Goal: Information Seeking & Learning: Learn about a topic

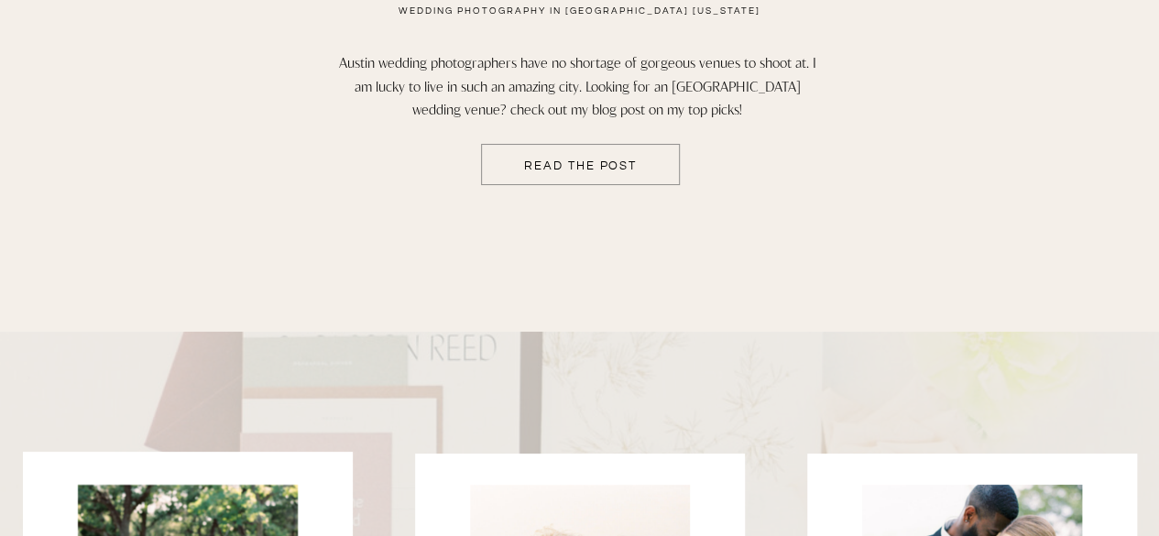
scroll to position [3936, 0]
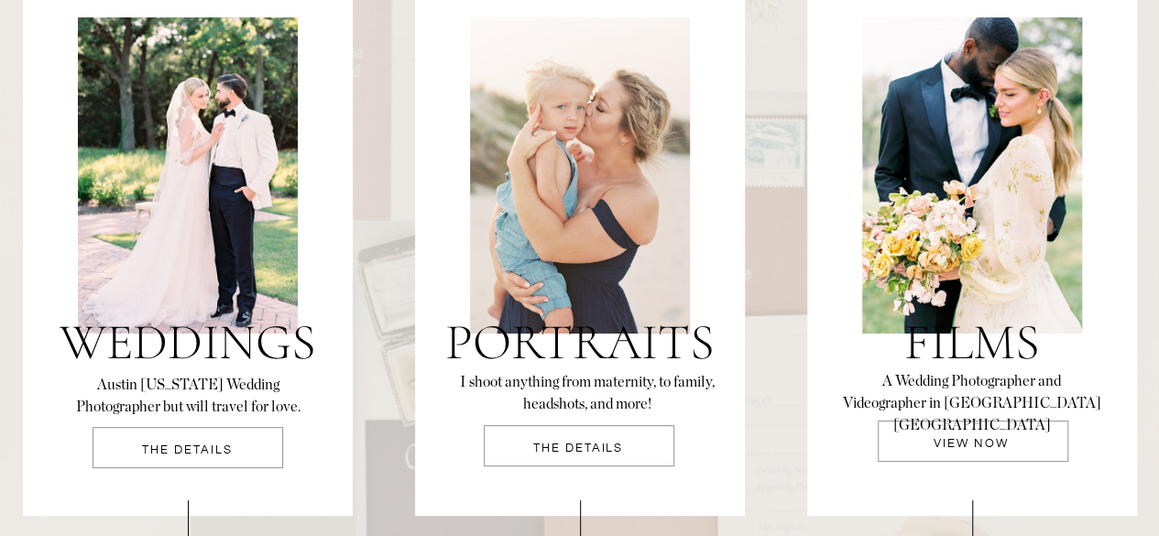
click at [181, 433] on div at bounding box center [188, 447] width 191 height 41
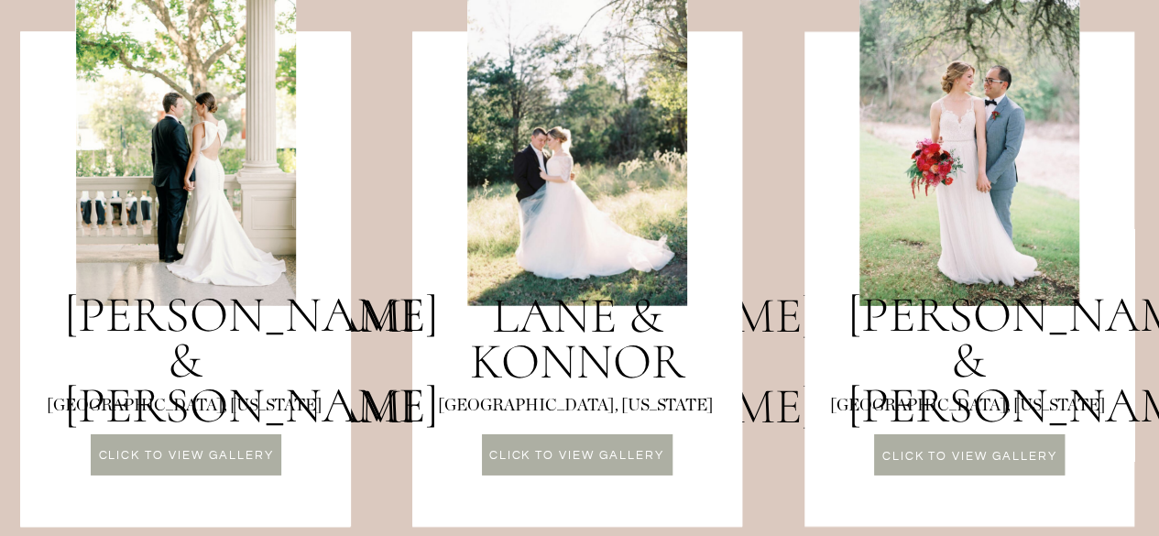
scroll to position [2392, 0]
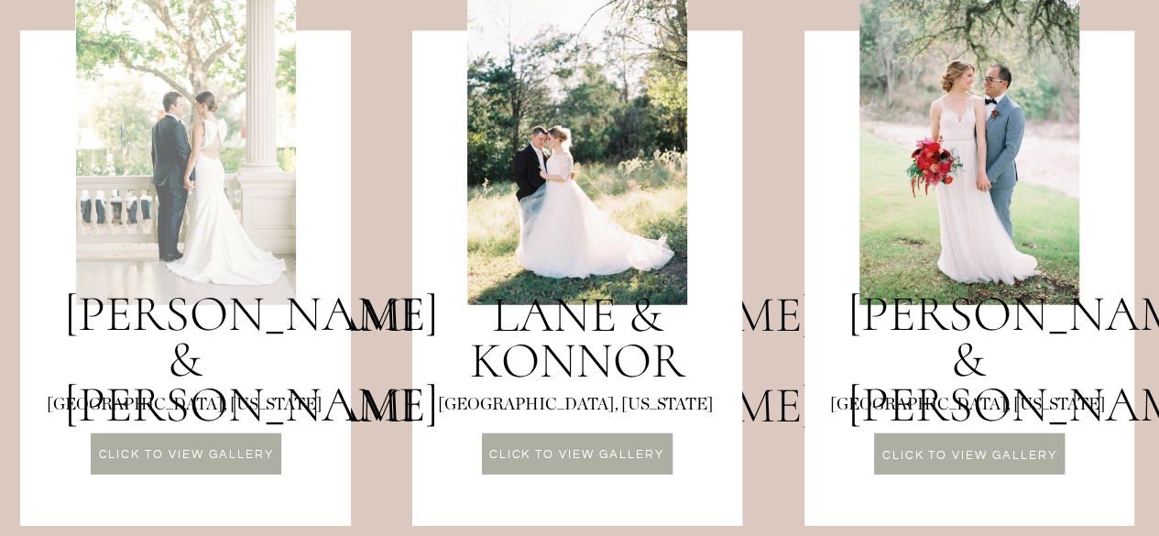
click at [251, 246] on div at bounding box center [186, 147] width 220 height 316
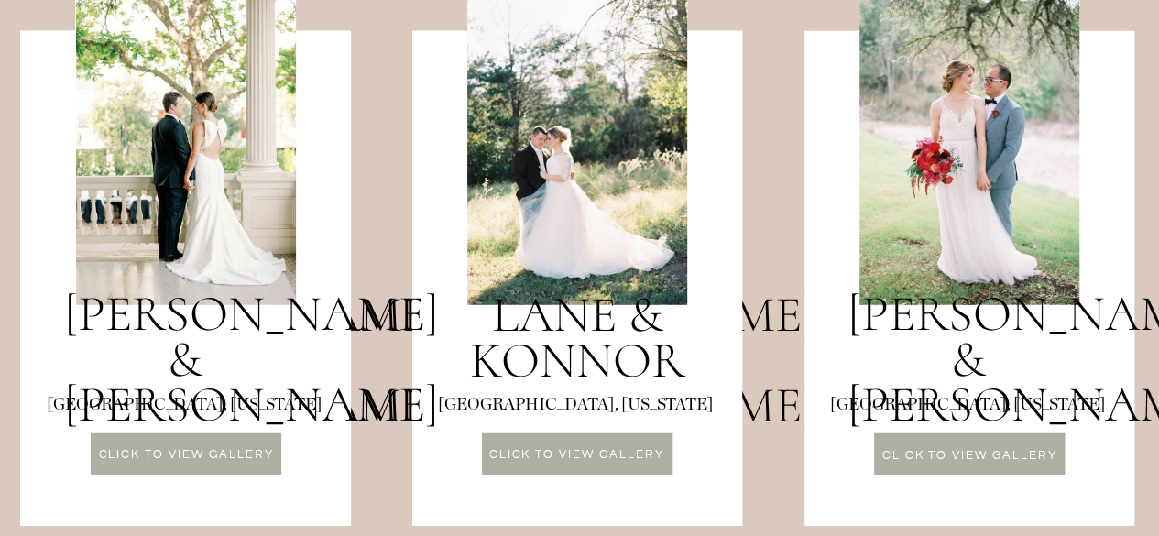
click at [204, 383] on h3 "Audra & Connor" at bounding box center [185, 337] width 243 height 93
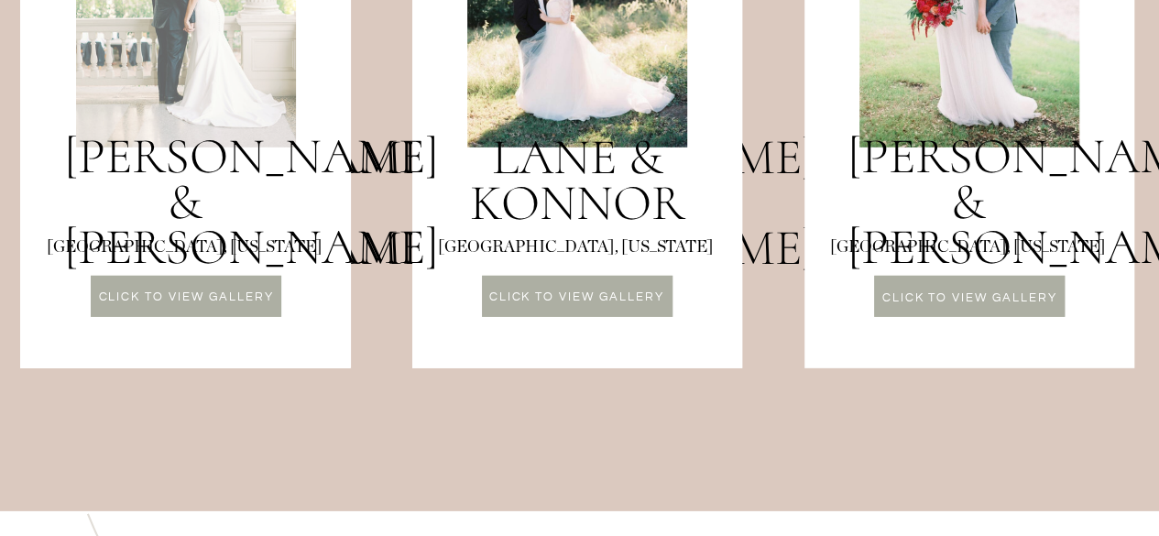
scroll to position [2552, 0]
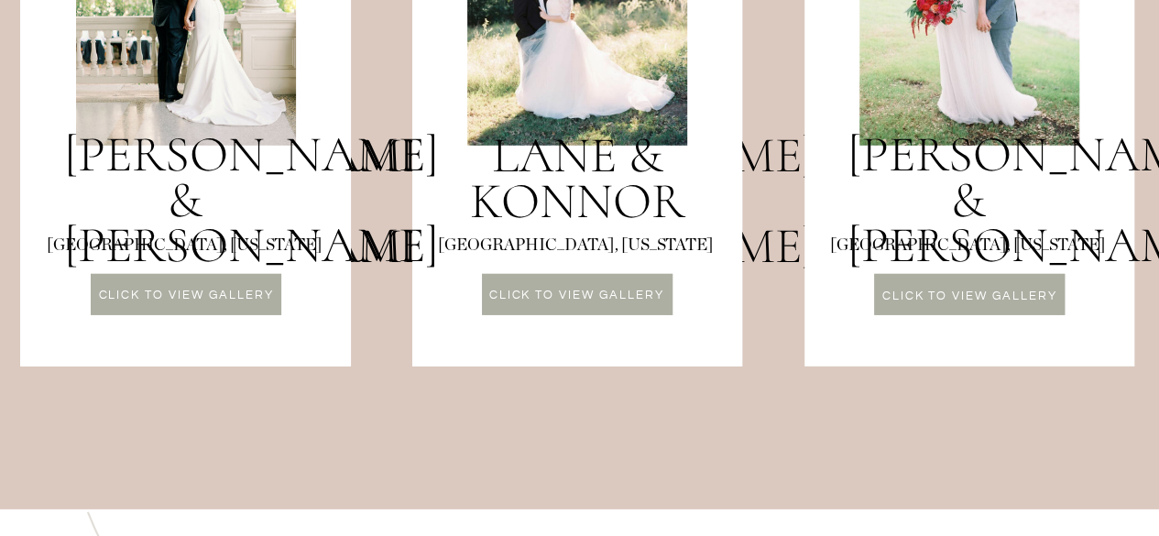
click at [181, 296] on p "CLICK TO VIEW GALLERY" at bounding box center [187, 298] width 190 height 16
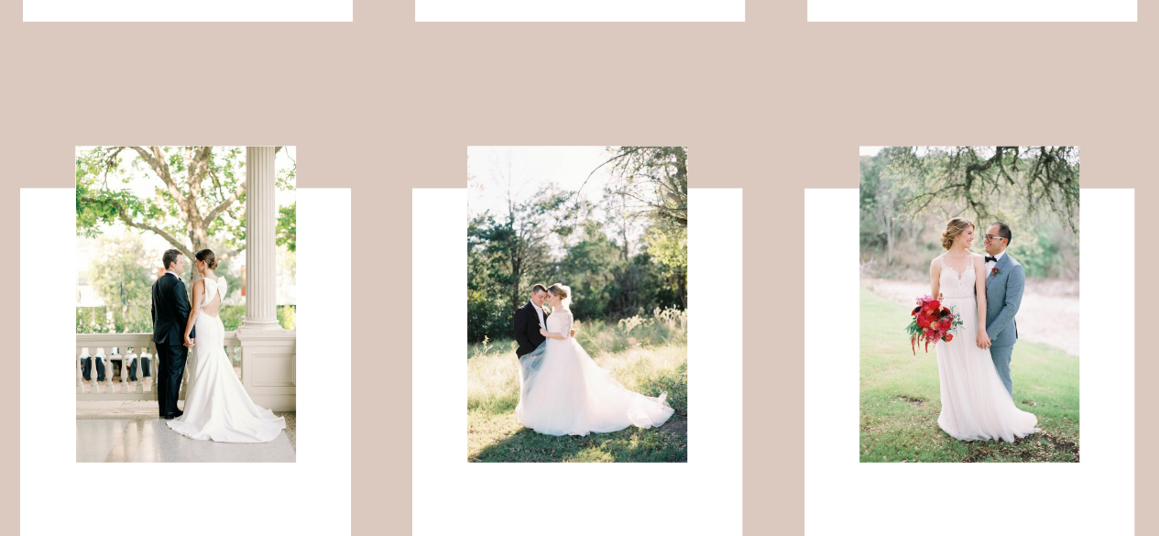
scroll to position [1705, 0]
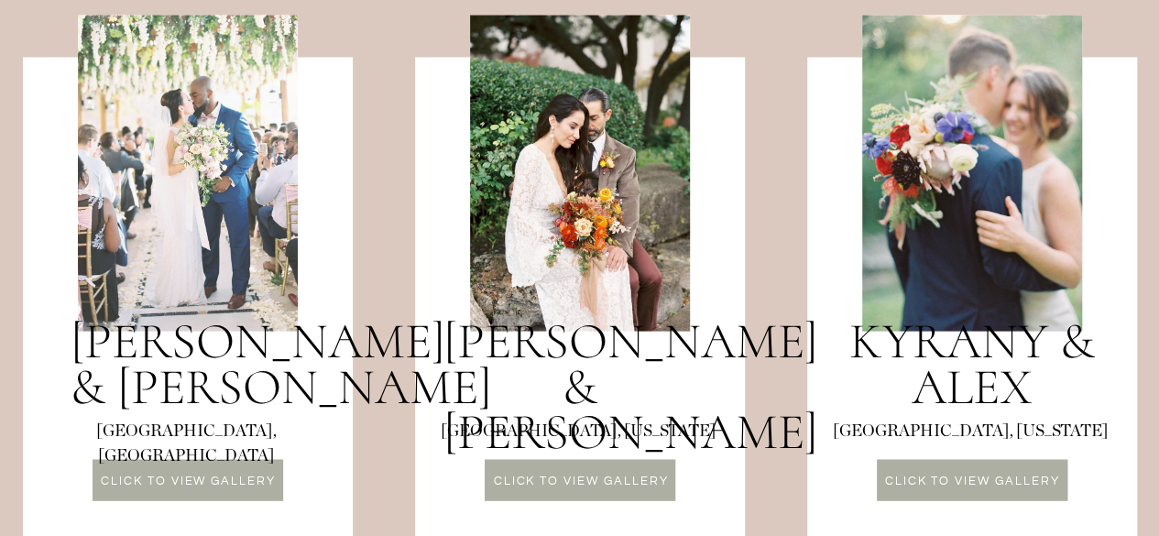
click at [156, 195] on div at bounding box center [188, 173] width 220 height 316
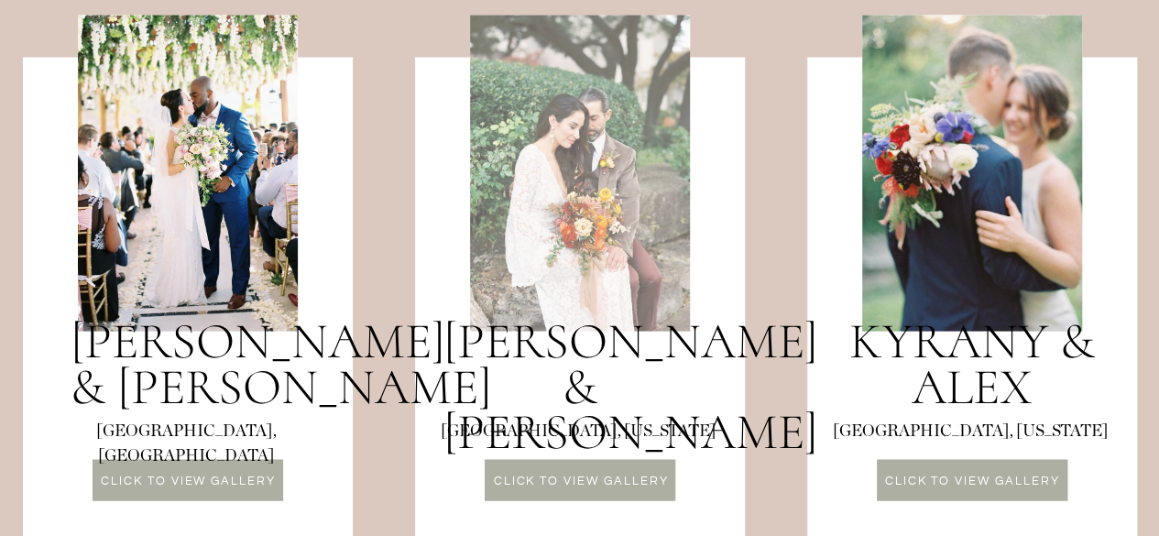
click at [566, 243] on div at bounding box center [580, 173] width 220 height 316
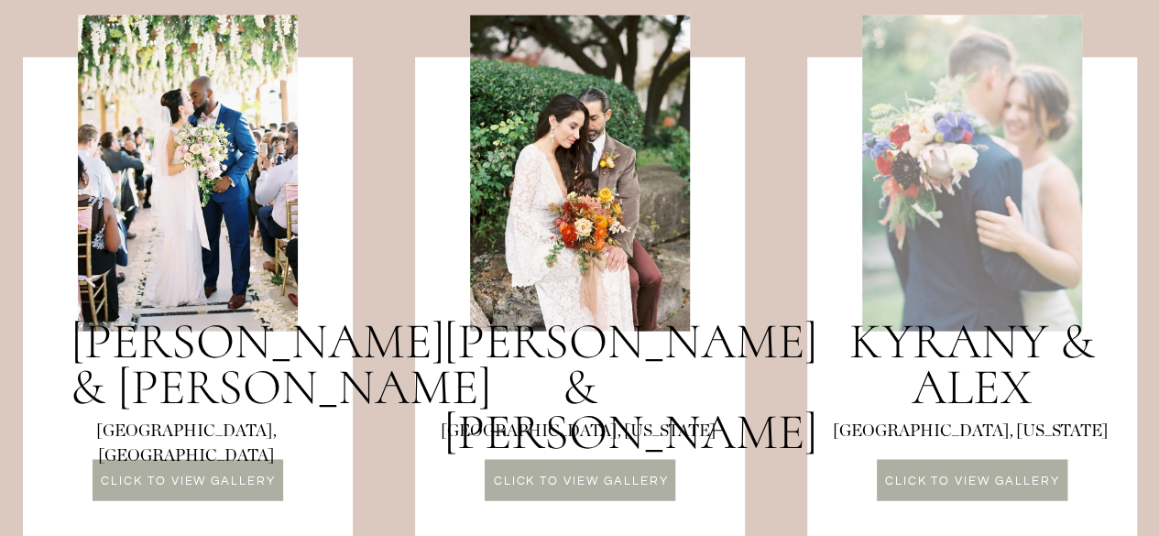
click at [920, 264] on div at bounding box center [972, 173] width 220 height 316
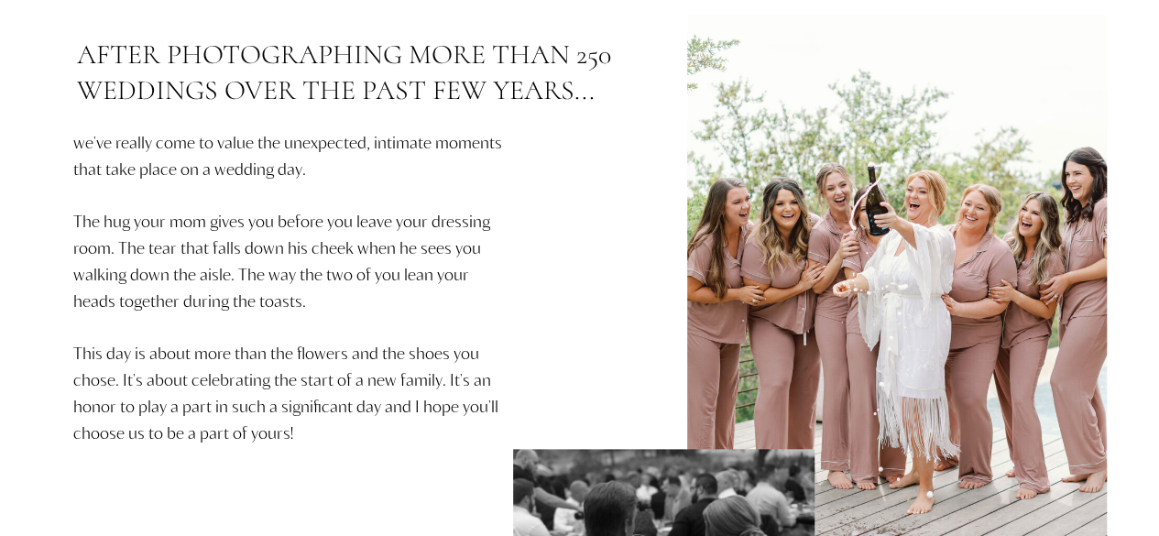
scroll to position [0, 0]
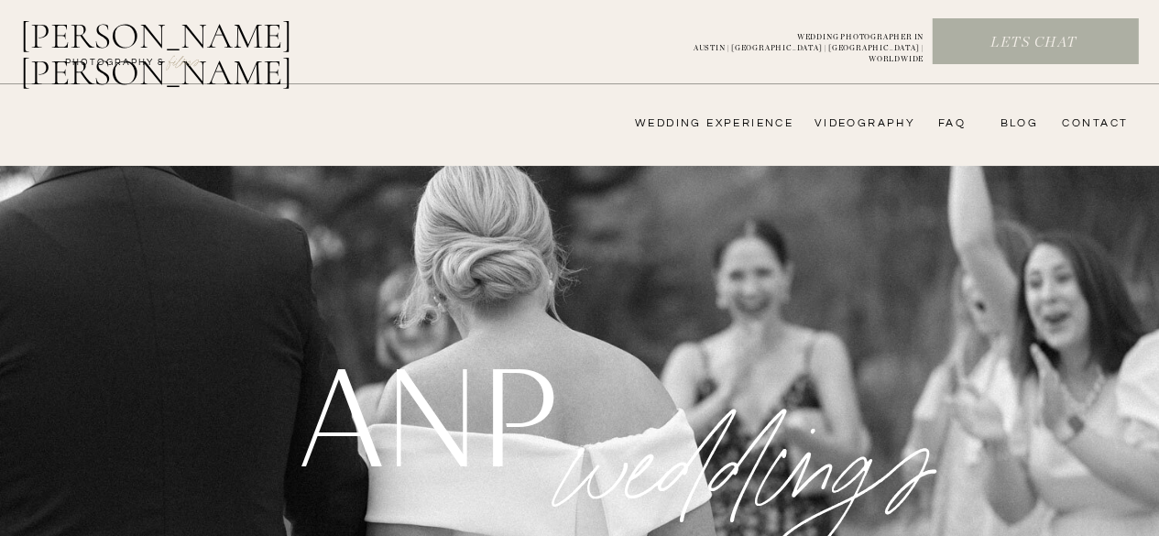
click at [851, 117] on nav "videography" at bounding box center [862, 123] width 106 height 15
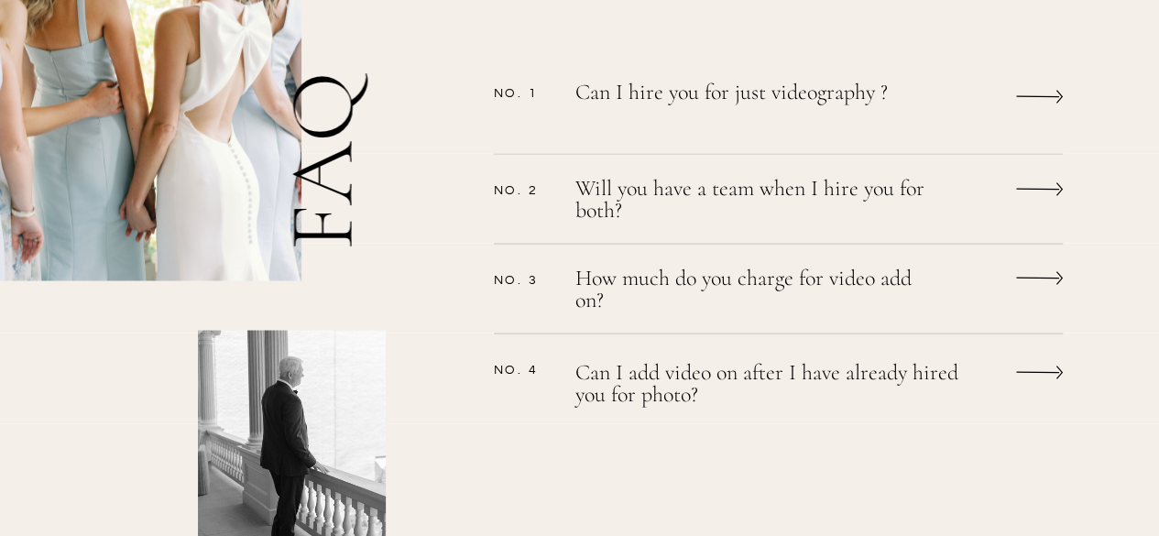
scroll to position [1581, 0]
click at [583, 98] on p "Can I hire you for just videography ?" at bounding box center [753, 104] width 357 height 48
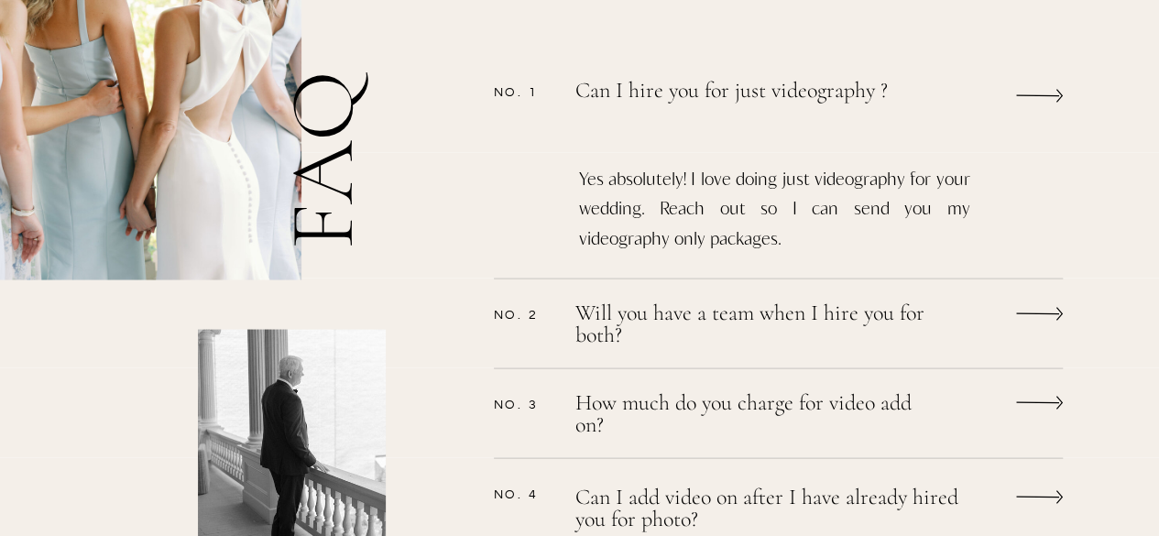
click at [624, 303] on p "Will you have a team when I hire you for both?" at bounding box center [753, 325] width 357 height 49
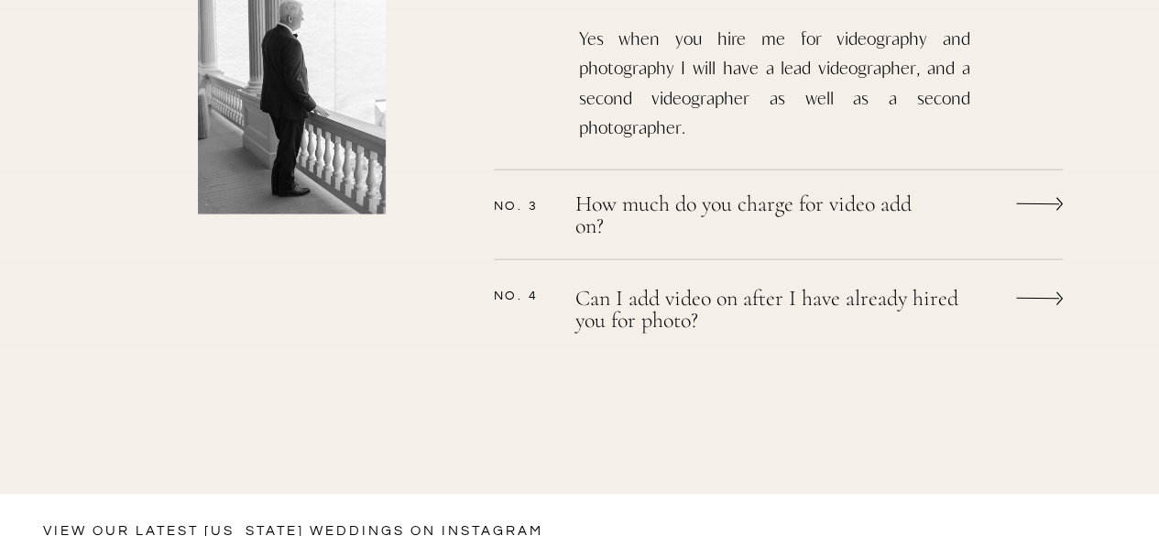
scroll to position [2032, 0]
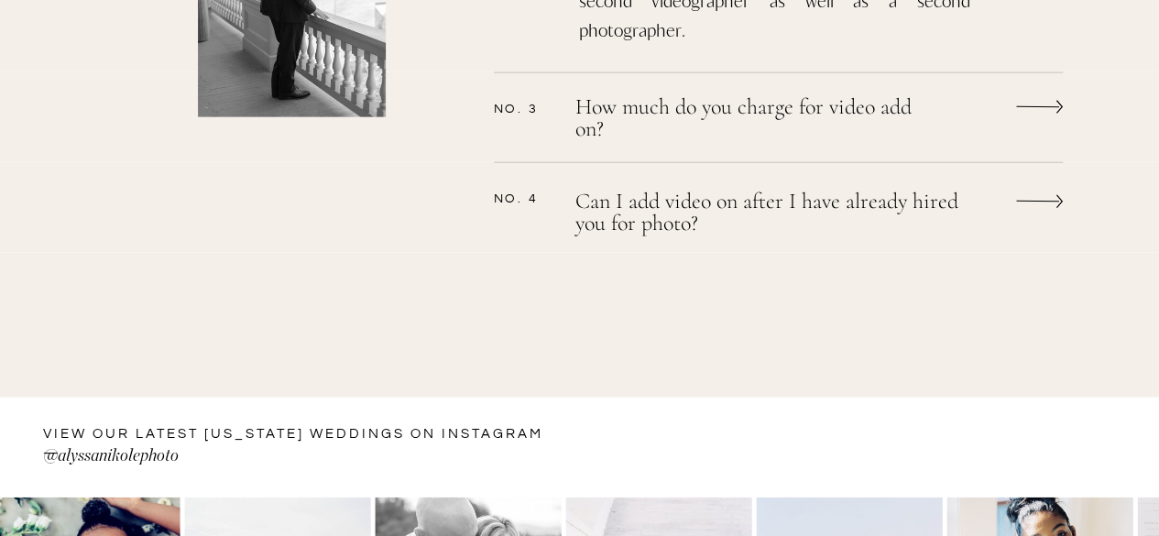
click at [610, 113] on p "How much do you charge for video add on?" at bounding box center [753, 120] width 357 height 49
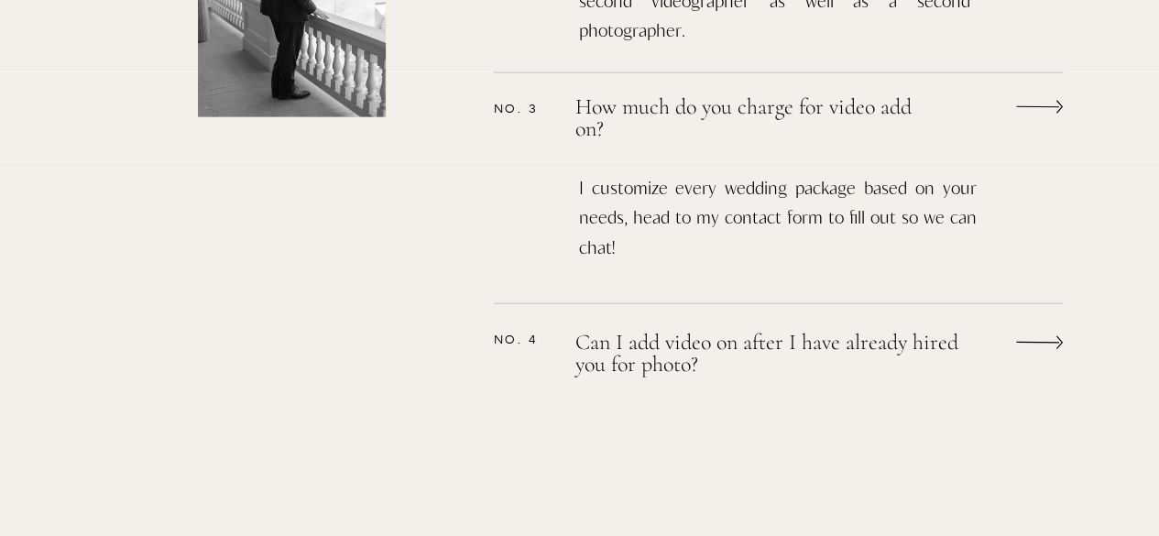
click at [607, 336] on p "Can I add video on after I have already hired you for photo?" at bounding box center [780, 356] width 410 height 49
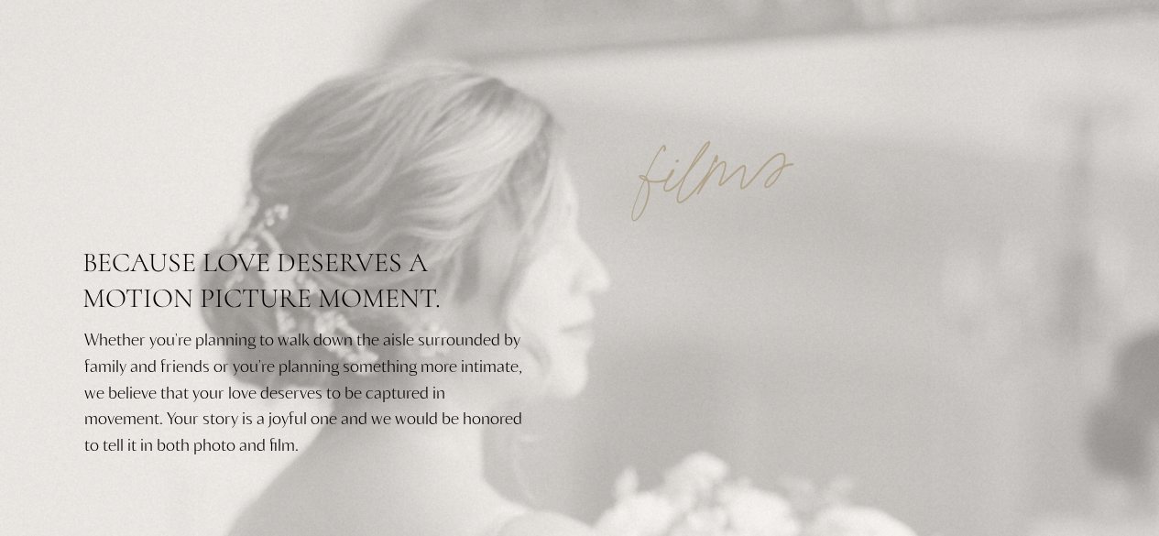
scroll to position [0, 0]
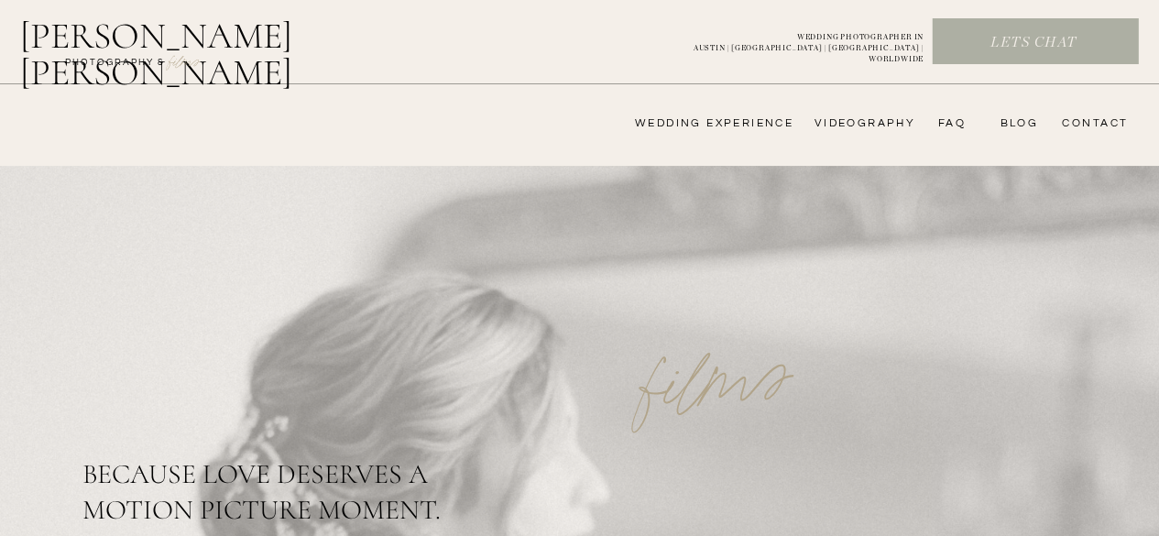
click at [199, 39] on h2 "[PERSON_NAME] [PERSON_NAME]" at bounding box center [203, 39] width 367 height 44
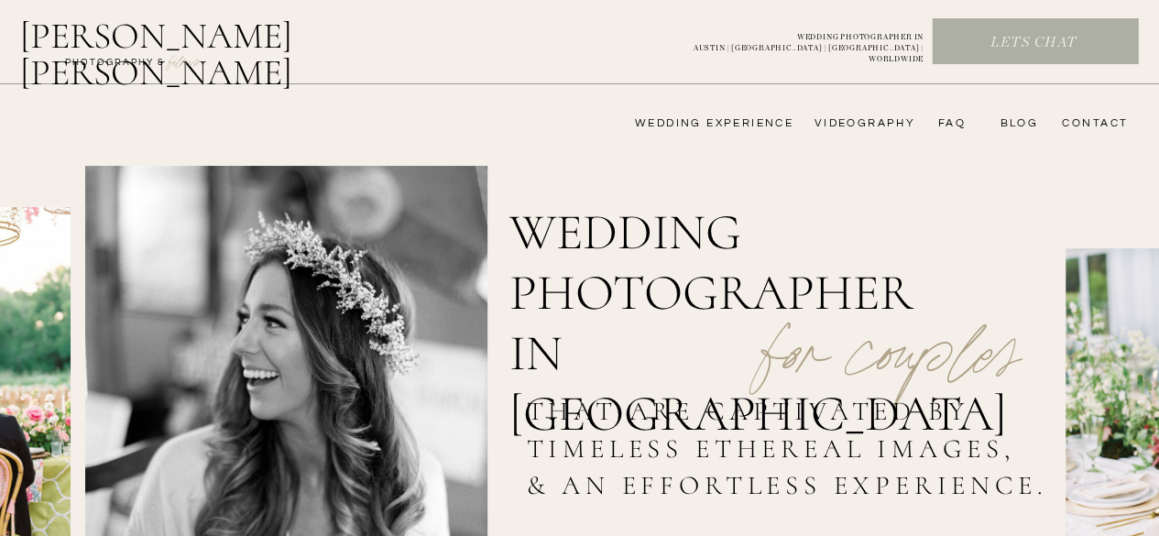
click at [950, 122] on nav "FAQ" at bounding box center [947, 123] width 37 height 15
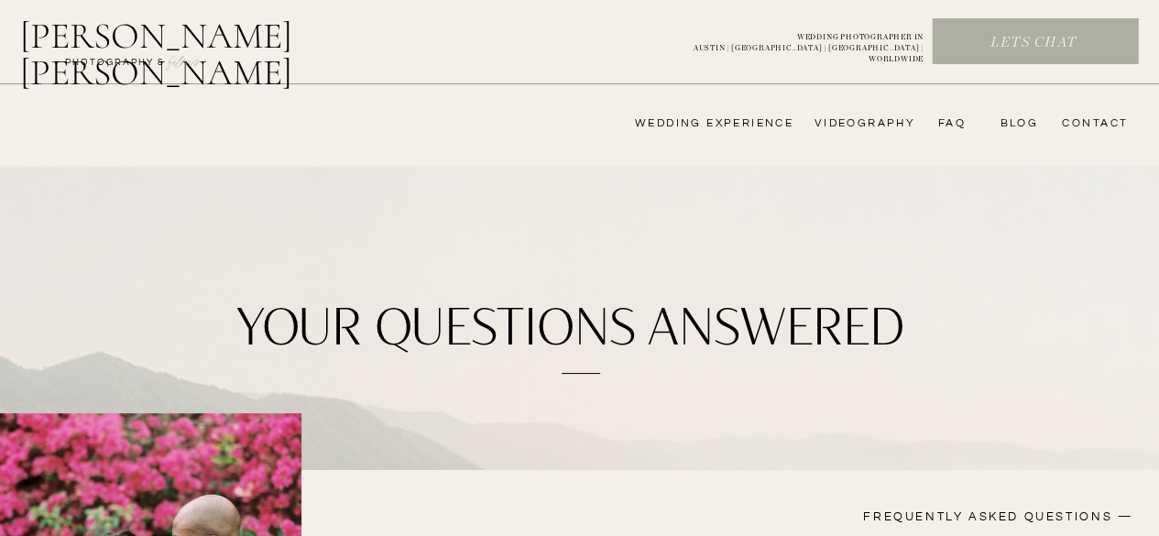
click at [146, 27] on h2 "[PERSON_NAME] [PERSON_NAME]" at bounding box center [203, 39] width 367 height 44
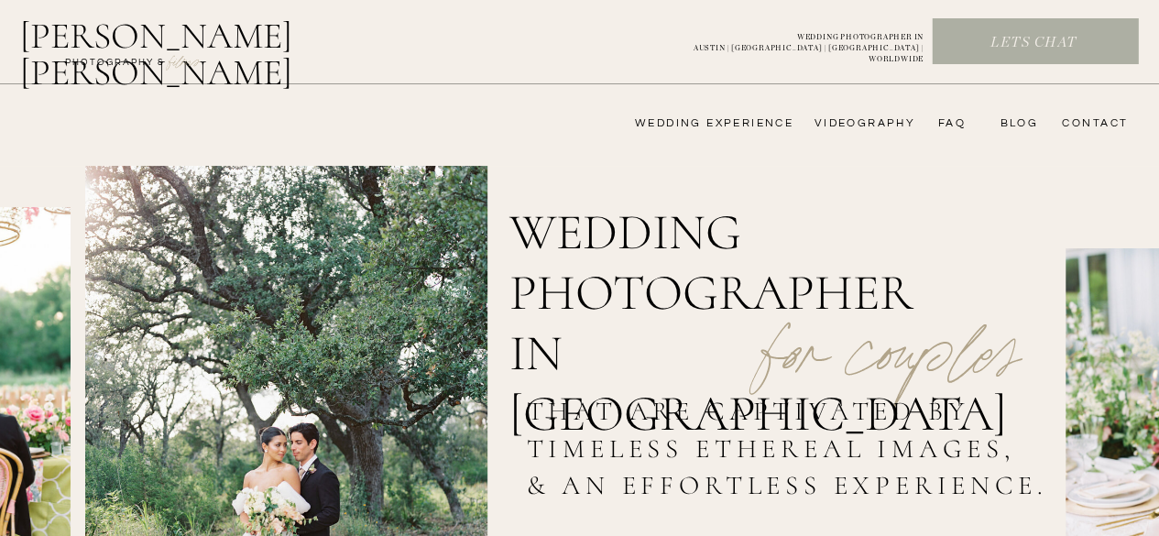
click at [96, 49] on h2 "[PERSON_NAME] [PERSON_NAME]" at bounding box center [203, 39] width 367 height 44
